Goal: Transaction & Acquisition: Download file/media

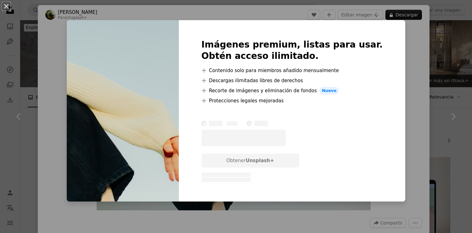
scroll to position [1098, 0]
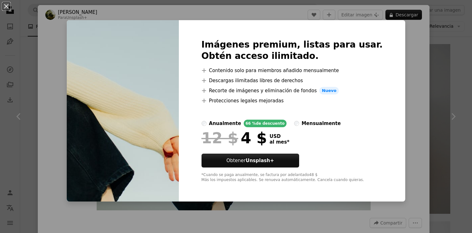
click at [50, 11] on div "An X shape Imágenes premium, listas para usar. Obtén acceso ilimitado. A plus s…" at bounding box center [236, 116] width 472 height 233
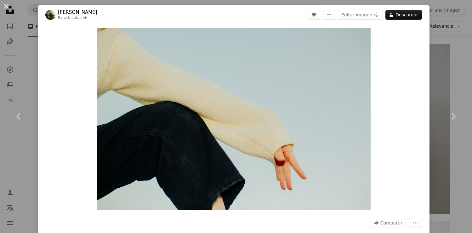
click at [6, 5] on button "An X shape" at bounding box center [7, 7] width 8 height 8
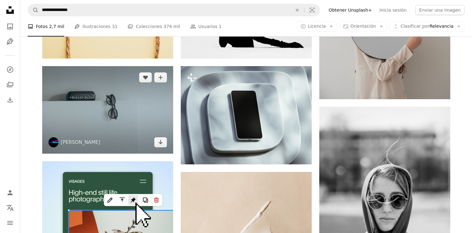
scroll to position [1212, 0]
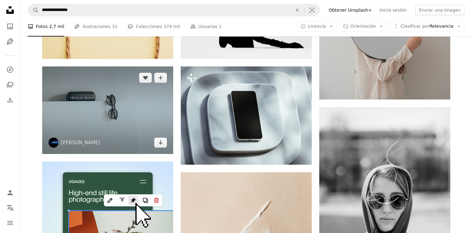
click at [120, 119] on img at bounding box center [107, 109] width 131 height 87
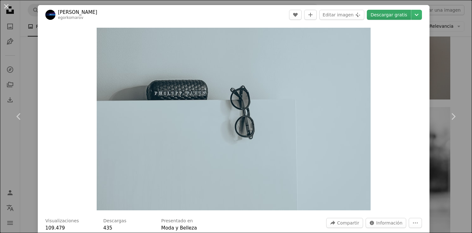
click at [390, 16] on link "Descargar gratis" at bounding box center [388, 15] width 44 height 10
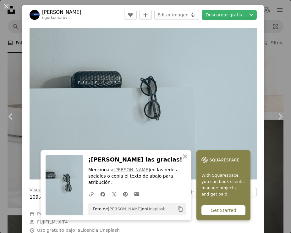
click at [8, 4] on button "An X shape" at bounding box center [7, 7] width 8 height 8
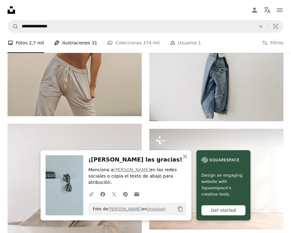
scroll to position [1089, 0]
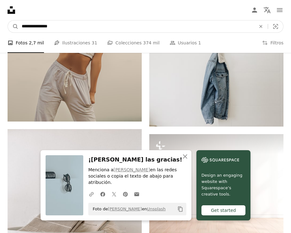
click at [31, 26] on input "**********" at bounding box center [137, 26] width 236 height 12
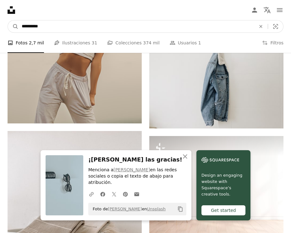
type input "**********"
click button "A magnifying glass" at bounding box center [13, 26] width 11 height 12
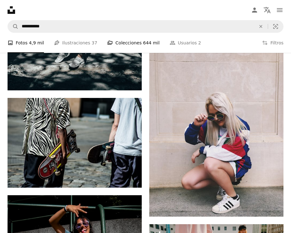
scroll to position [692, 0]
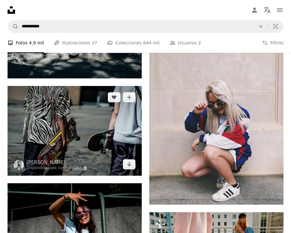
click at [64, 123] on img at bounding box center [75, 131] width 134 height 90
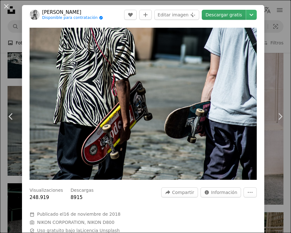
click at [226, 17] on link "Descargar gratis" at bounding box center [224, 15] width 44 height 10
